Goal: Task Accomplishment & Management: Complete application form

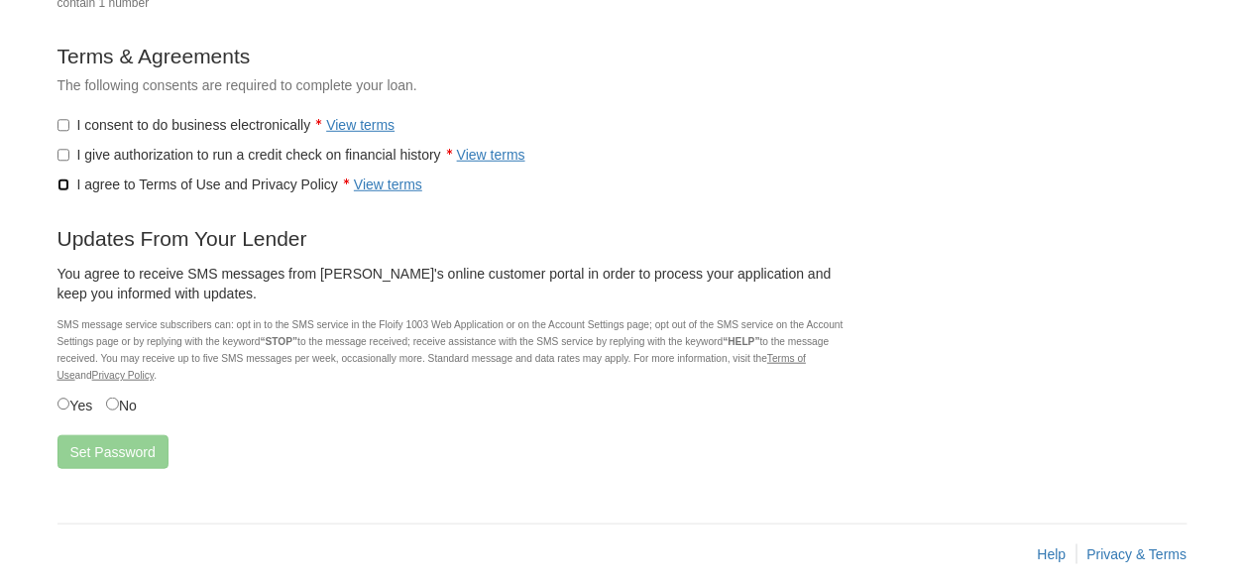
scroll to position [355, 0]
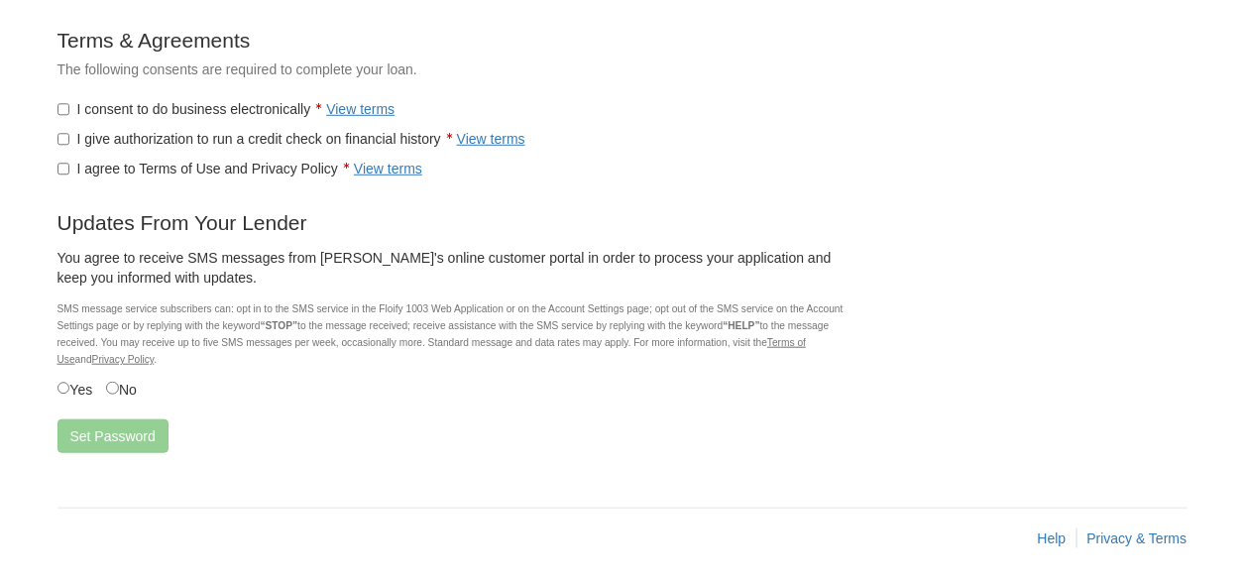
click at [79, 365] on div "SMS message service subscribers can: opt in to the SMS service in the Floify 10…" at bounding box center [454, 334] width 793 height 68
click at [131, 440] on button "Set Password" at bounding box center [113, 436] width 111 height 34
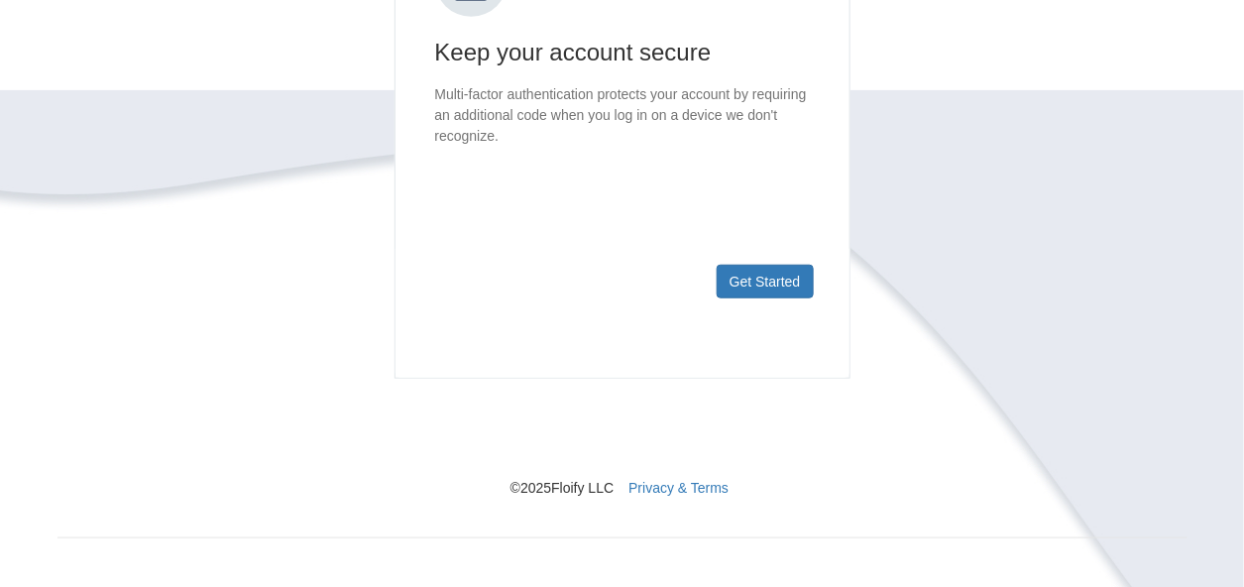
scroll to position [361, 0]
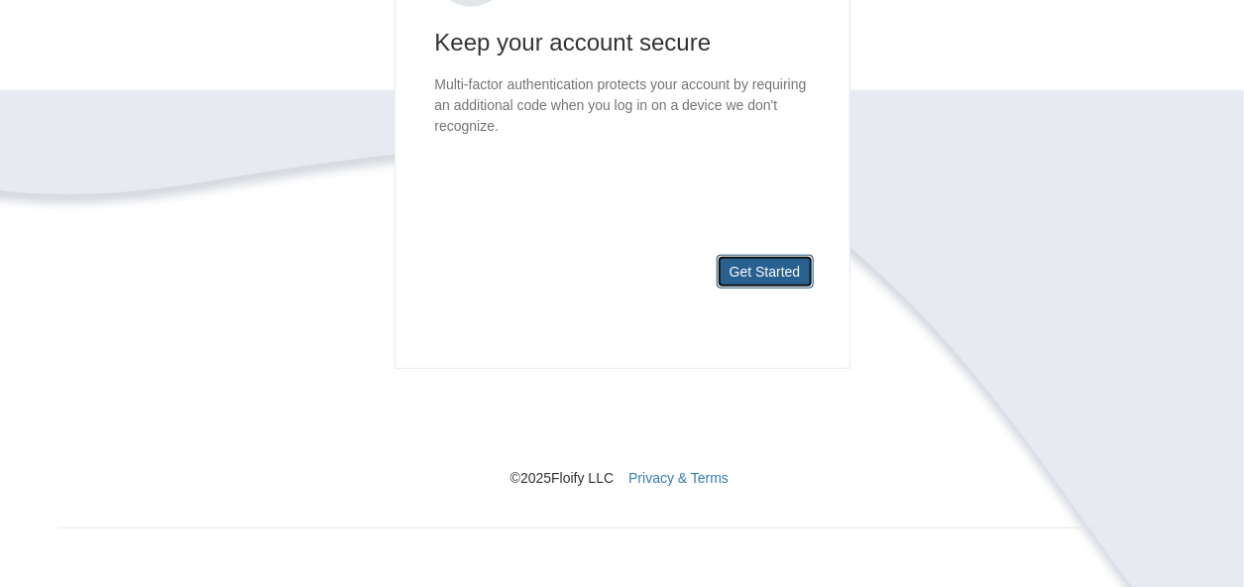
click at [785, 263] on button "Get Started" at bounding box center [765, 272] width 97 height 34
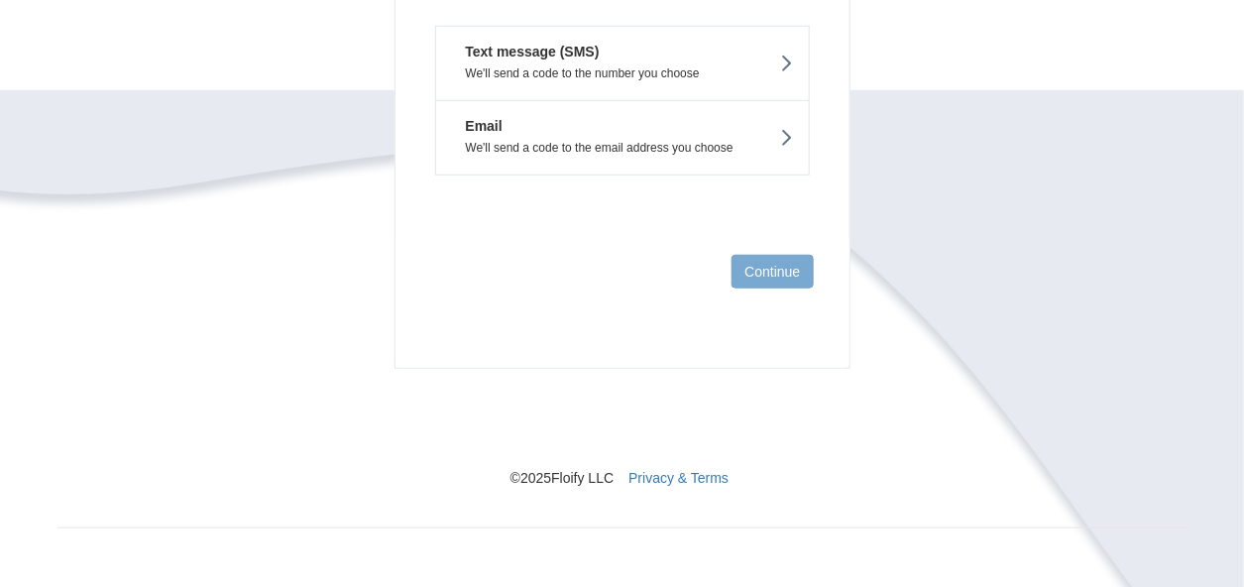
click at [779, 58] on button "Text message (SMS) We'll send a code to the number you choose" at bounding box center [622, 63] width 375 height 74
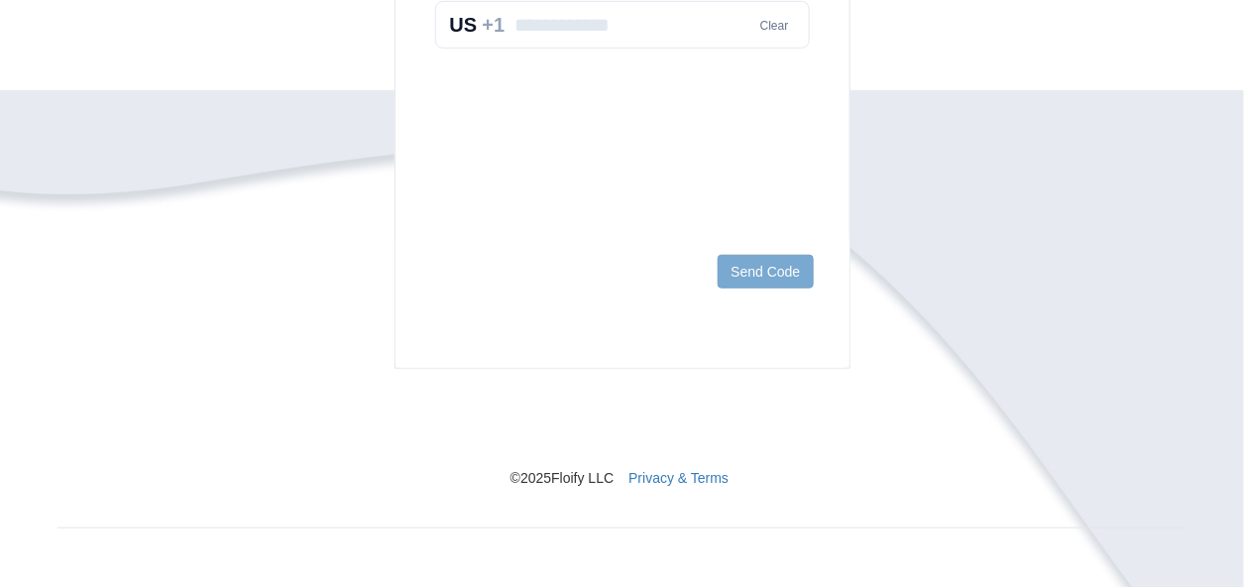
click at [650, 15] on input "text" at bounding box center [622, 25] width 375 height 48
type input "**********"
click at [766, 278] on button "Send Code" at bounding box center [765, 272] width 95 height 34
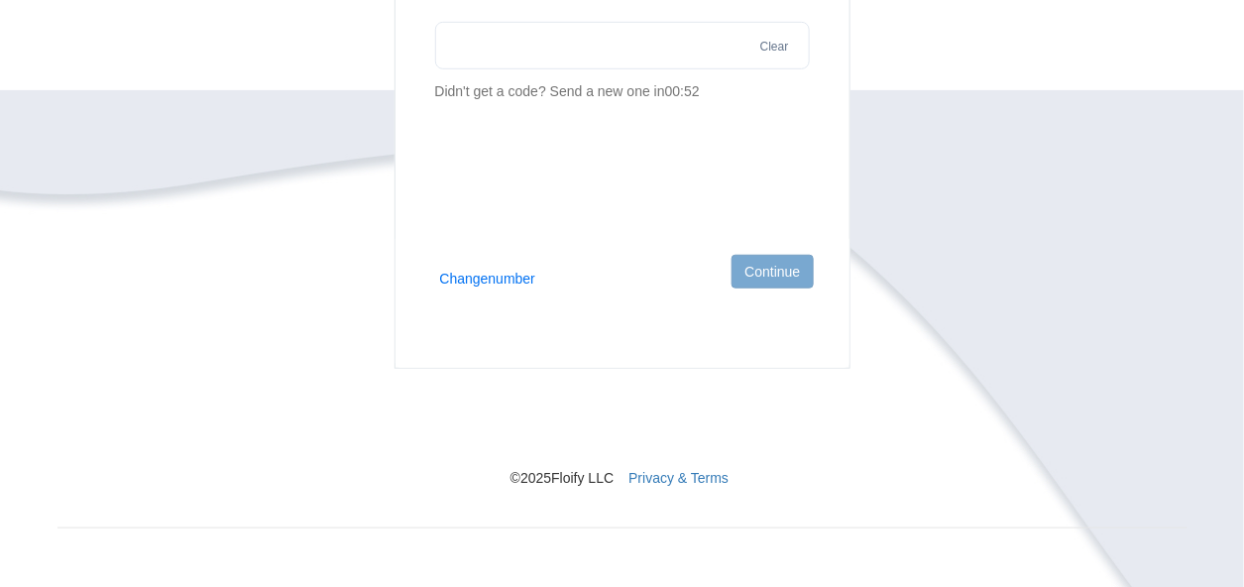
click at [611, 36] on input "text" at bounding box center [622, 46] width 375 height 48
type input "******"
click at [746, 269] on button "Continue" at bounding box center [772, 272] width 81 height 34
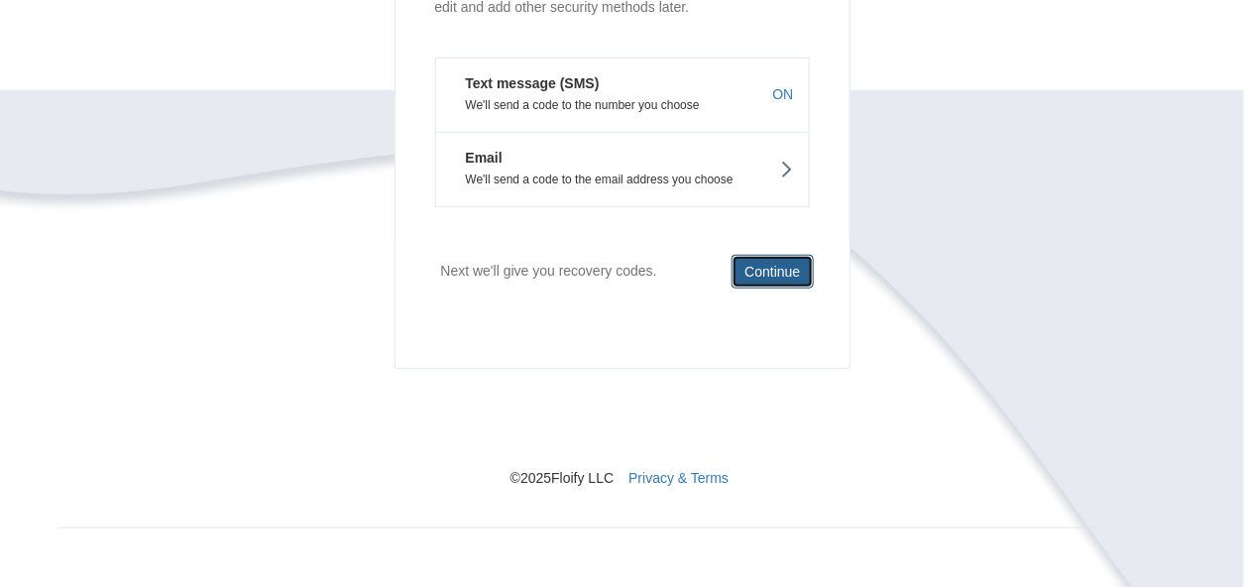
click at [746, 269] on button "Continue" at bounding box center [772, 272] width 81 height 34
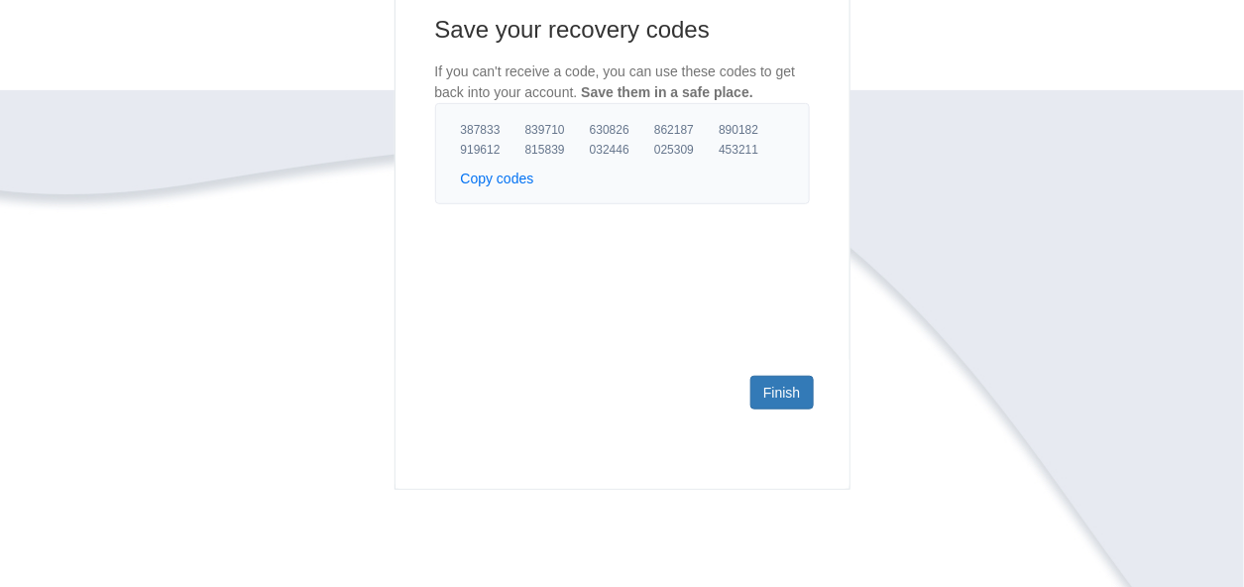
scroll to position [0, 0]
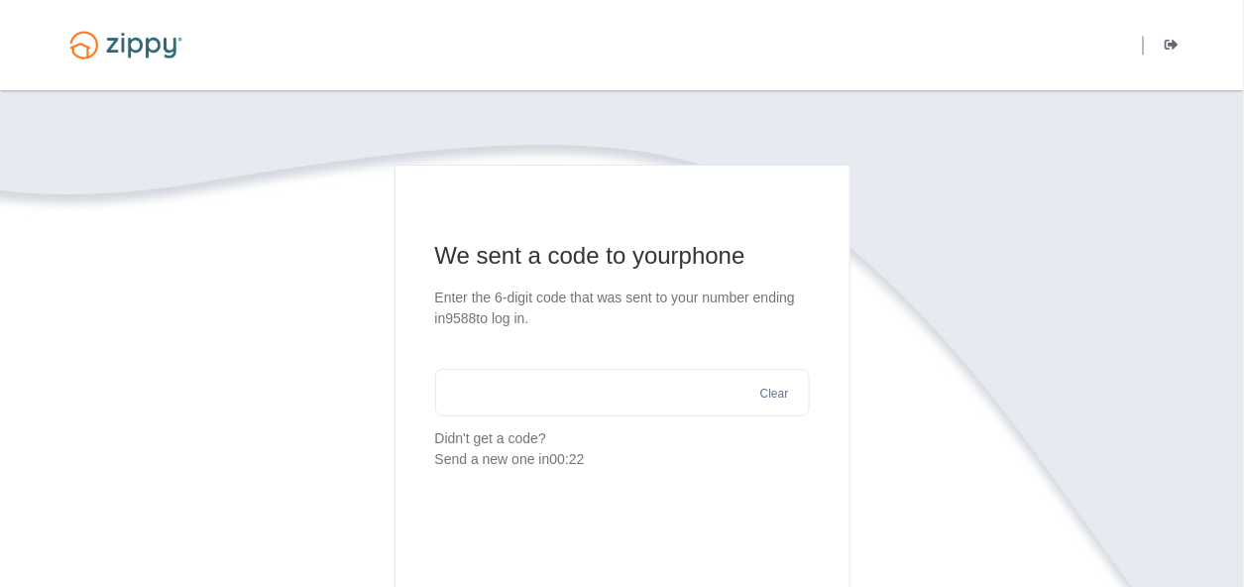
click at [644, 382] on input "text" at bounding box center [622, 393] width 375 height 48
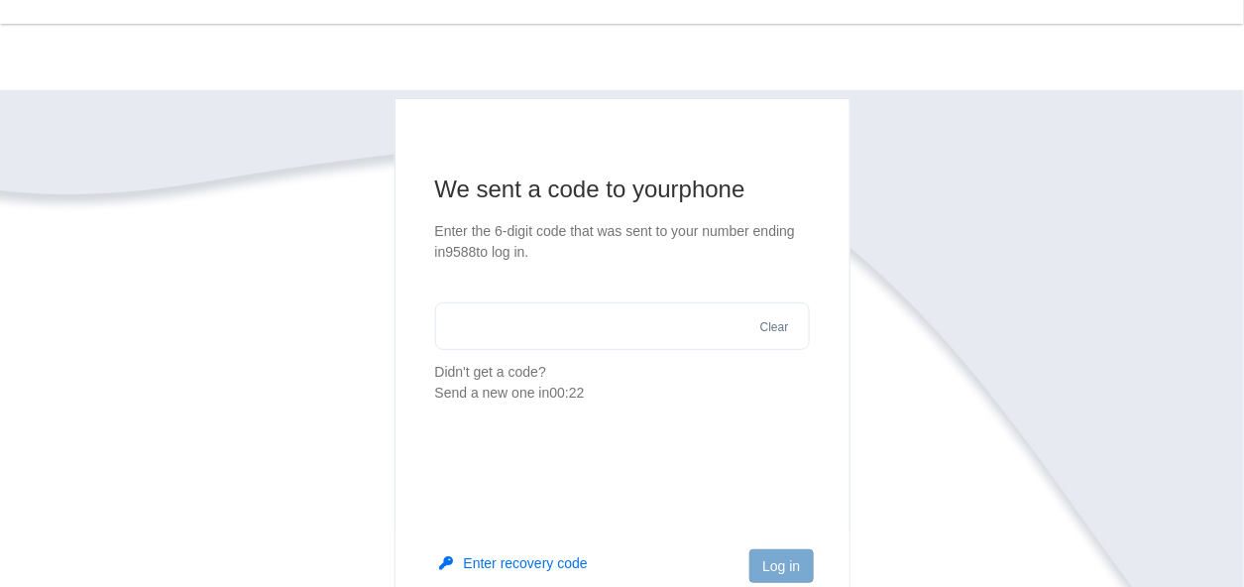
scroll to position [99, 0]
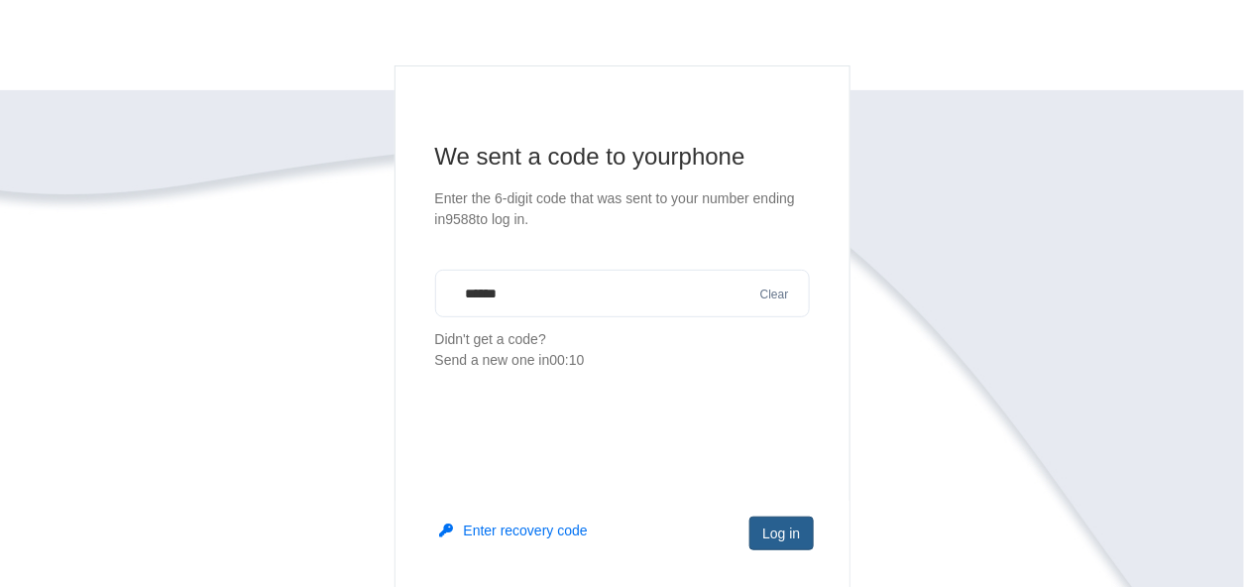
type input "******"
click at [792, 532] on button "Log in" at bounding box center [781, 534] width 63 height 34
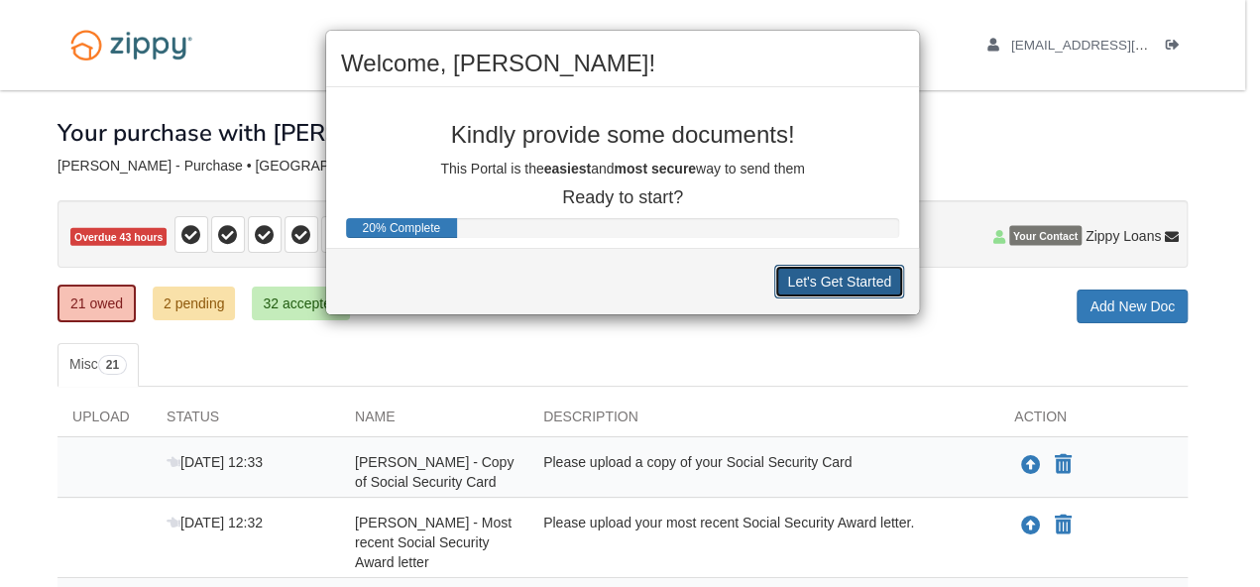
click at [800, 281] on button "Let's Get Started" at bounding box center [839, 282] width 130 height 34
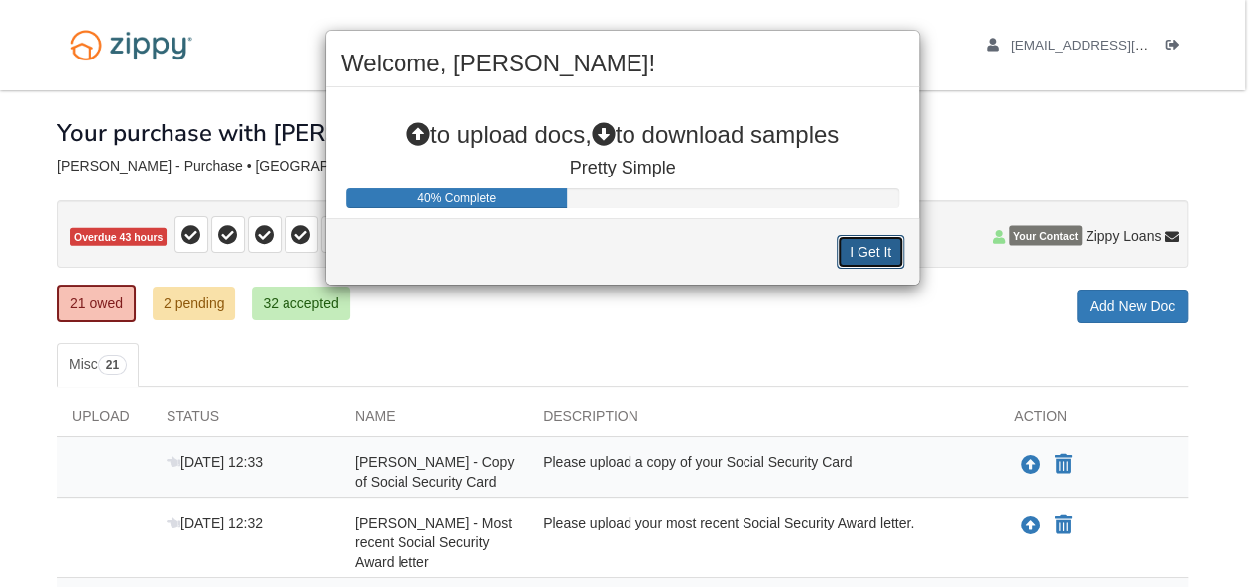
click at [843, 245] on button "I Get It" at bounding box center [870, 252] width 67 height 34
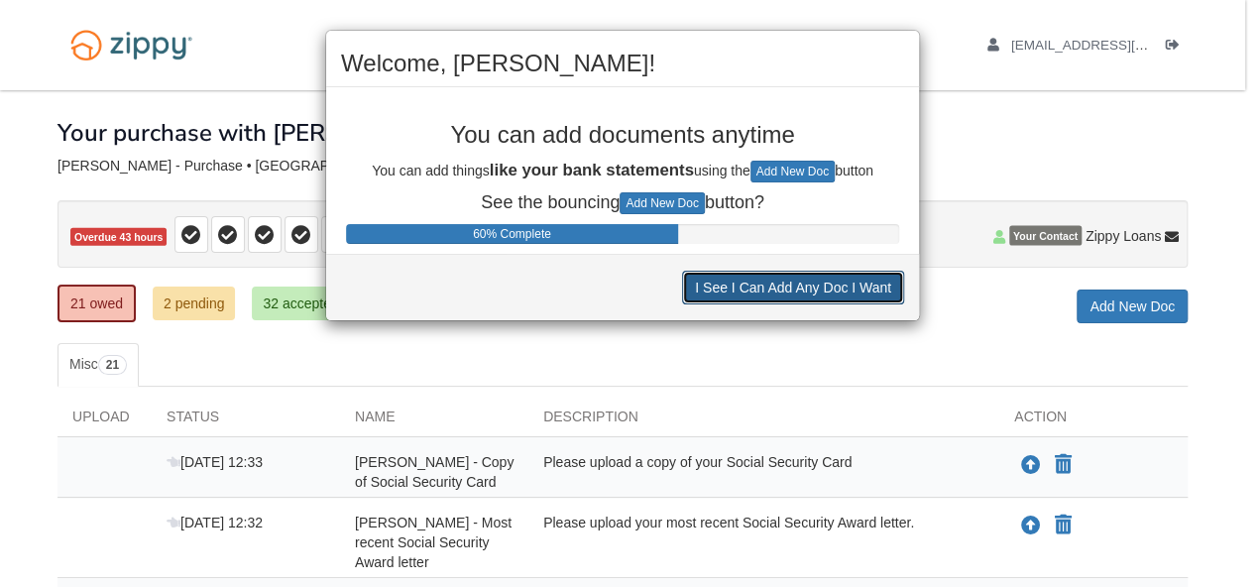
click at [810, 286] on button "I See I Can Add Any Doc I Want" at bounding box center [793, 288] width 222 height 34
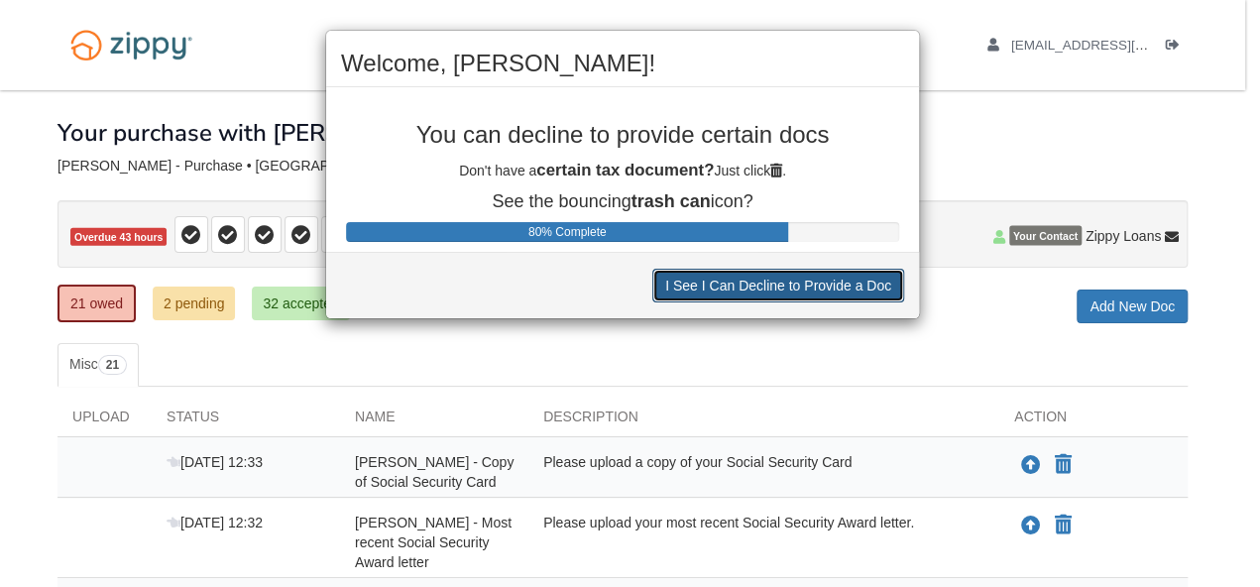
click at [810, 286] on button "I See I Can Decline to Provide a Doc" at bounding box center [778, 286] width 252 height 34
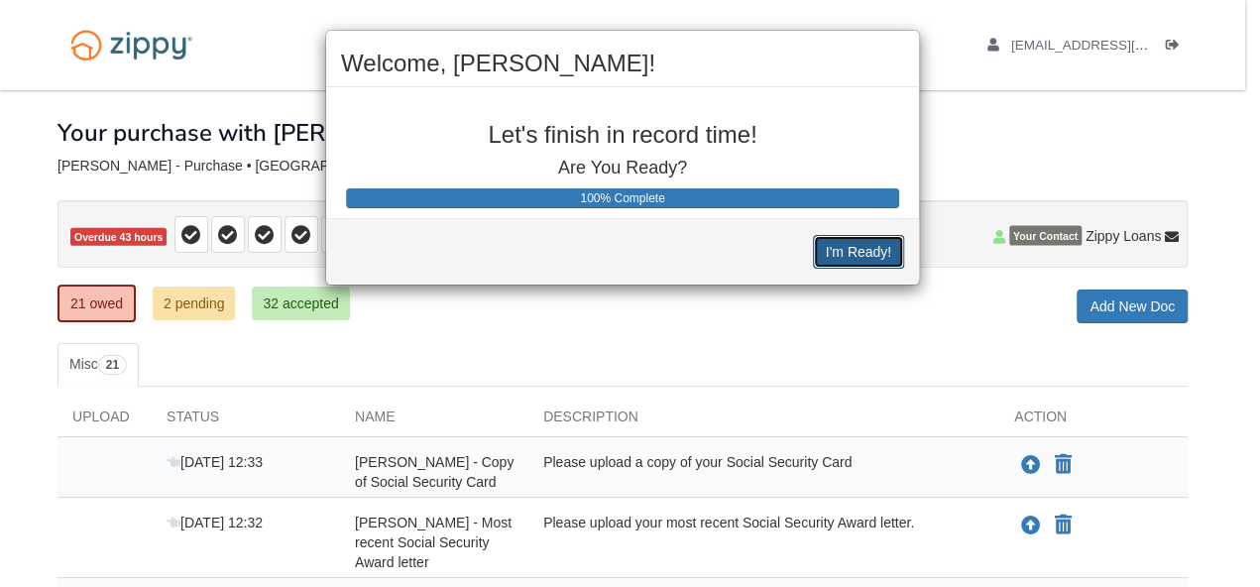
click at [843, 253] on button "I'm Ready!" at bounding box center [858, 252] width 91 height 34
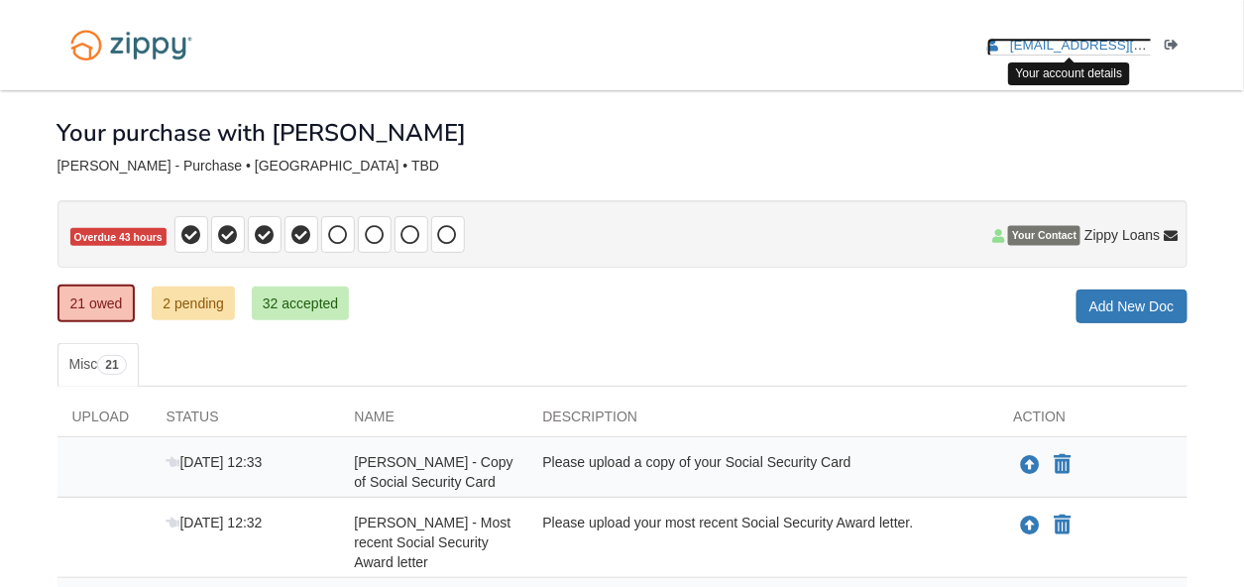
click at [1104, 48] on span "adelegage69@gmail.com" at bounding box center [1123, 45] width 227 height 15
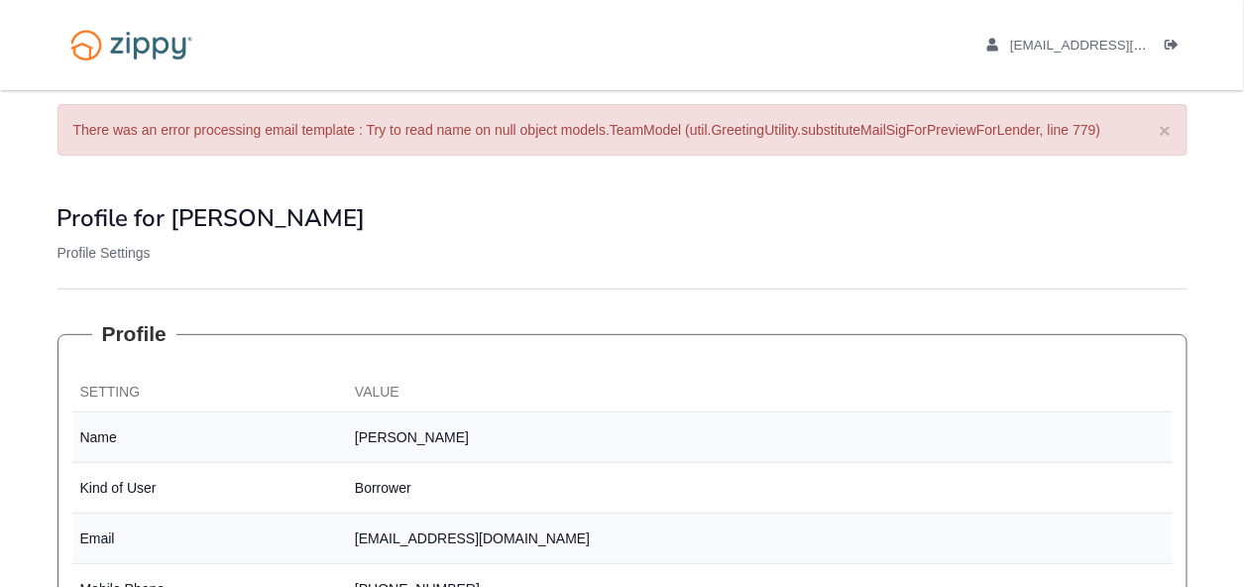
click at [1193, 29] on div "[EMAIL_ADDRESS][DOMAIN_NAME] Logout" at bounding box center [623, 45] width 1160 height 90
click at [1082, 36] on li "adelegage69@gmail.com" at bounding box center [1070, 45] width 164 height 19
click at [1146, 26] on div "adelegage69@gmail.com Logout" at bounding box center [1065, 45] width 246 height 90
click at [1182, 44] on link "Logout" at bounding box center [1177, 48] width 22 height 20
